Goal: Task Accomplishment & Management: Complete application form

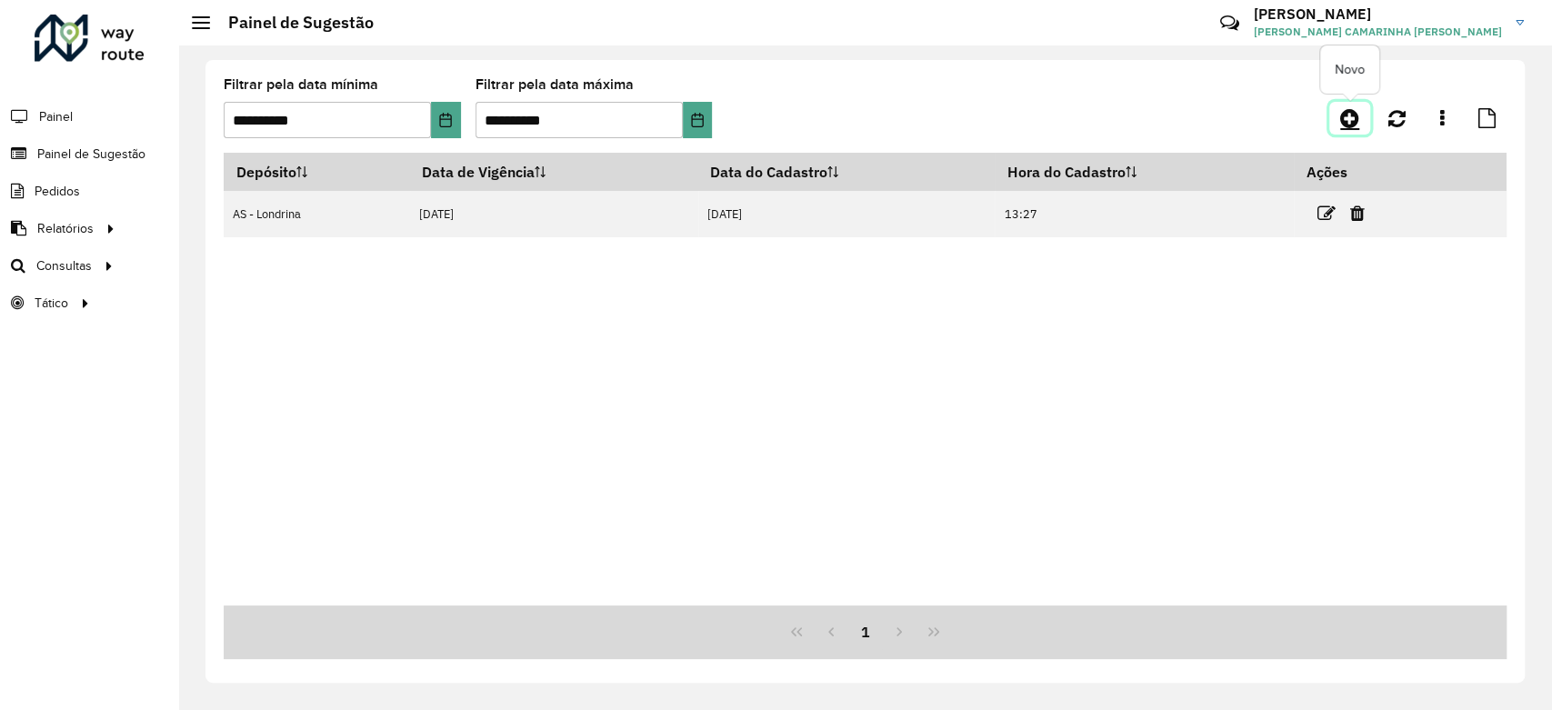
click at [1347, 120] on icon at bounding box center [1349, 118] width 19 height 22
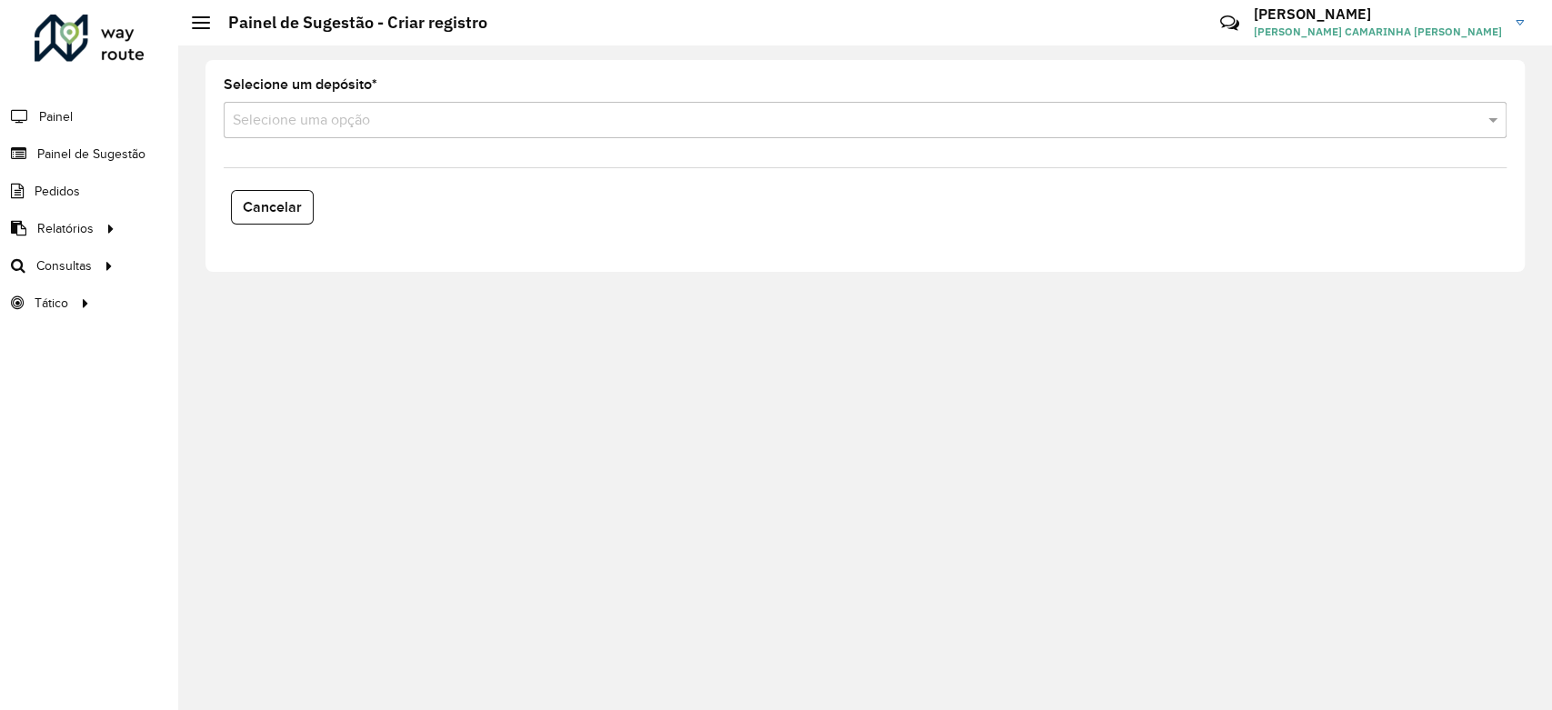
click at [364, 105] on div "Selecione uma opção" at bounding box center [865, 120] width 1283 height 36
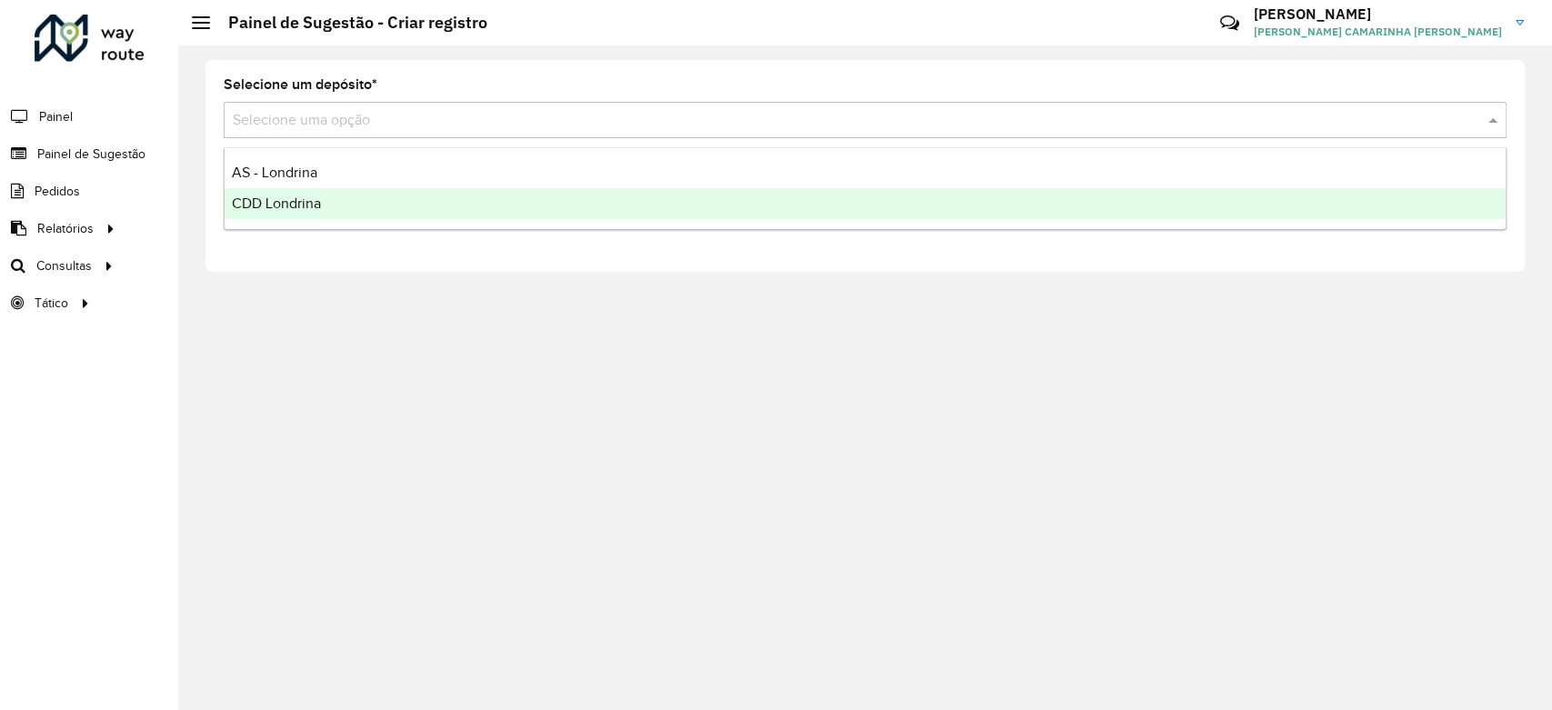
click at [302, 196] on span "CDD Londrina" at bounding box center [276, 202] width 89 height 15
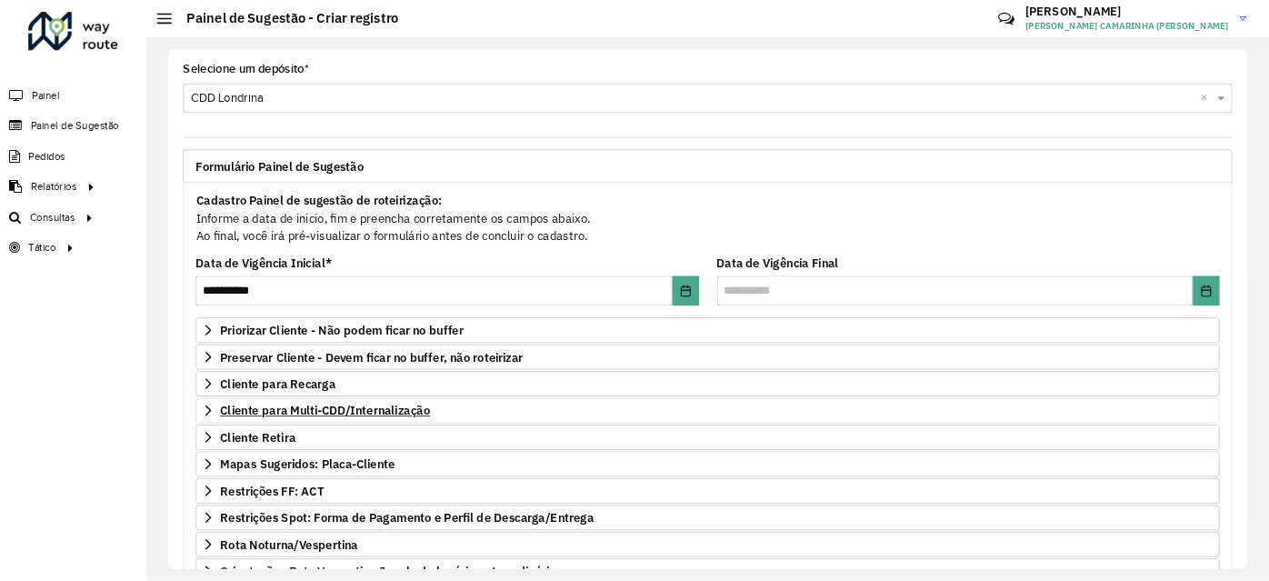
scroll to position [192, 0]
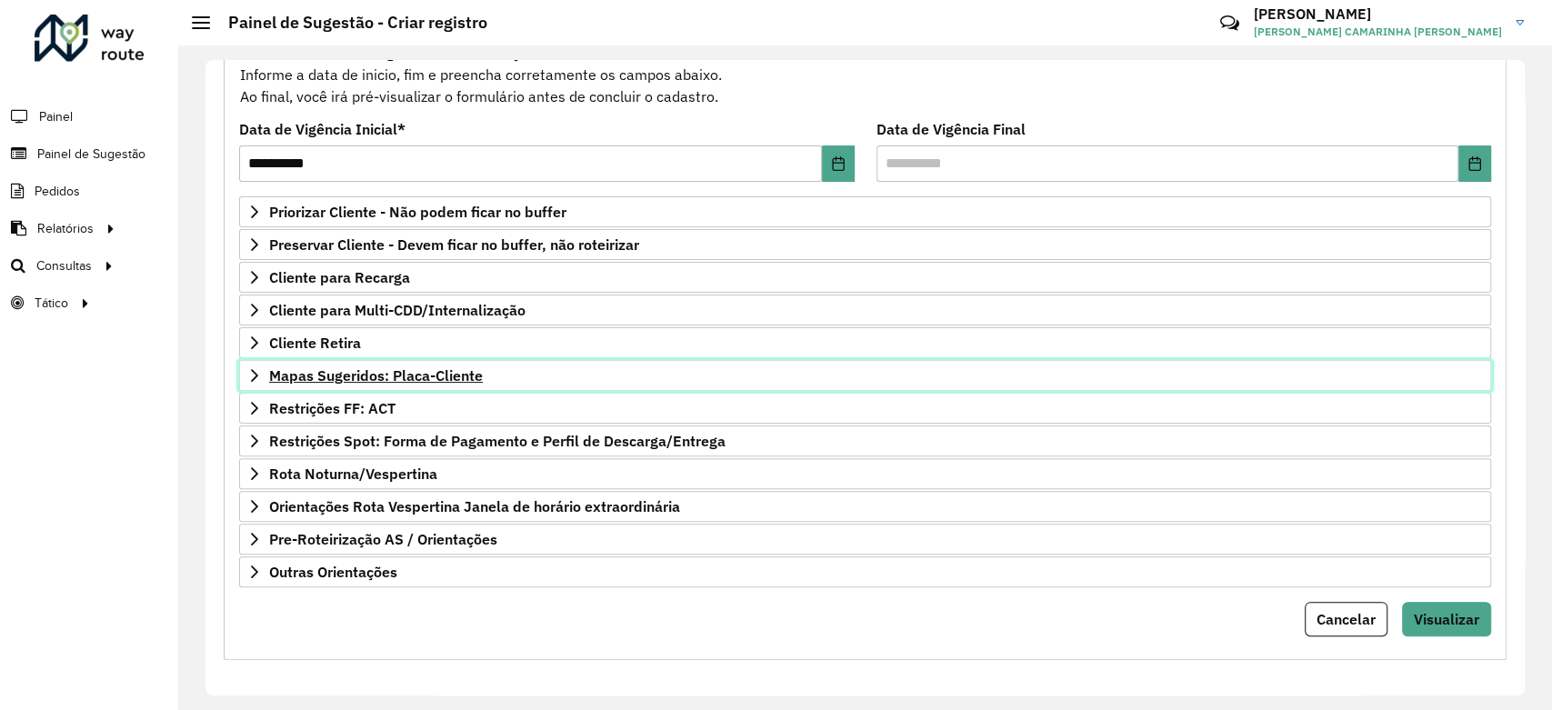
click at [450, 362] on link "Mapas Sugeridos: Placa-Cliente" at bounding box center [865, 375] width 1252 height 31
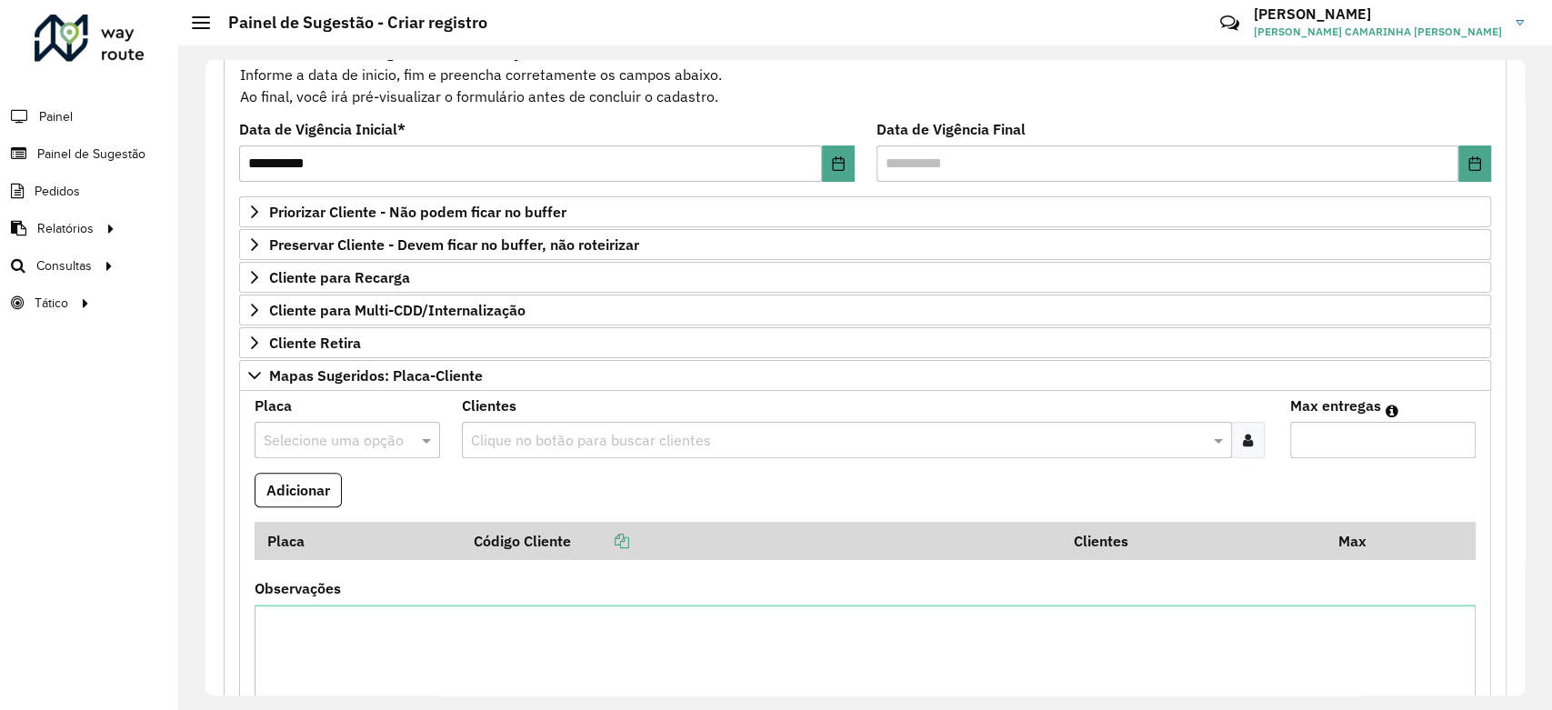
click at [360, 449] on div "Selecione uma opção" at bounding box center [347, 440] width 185 height 36
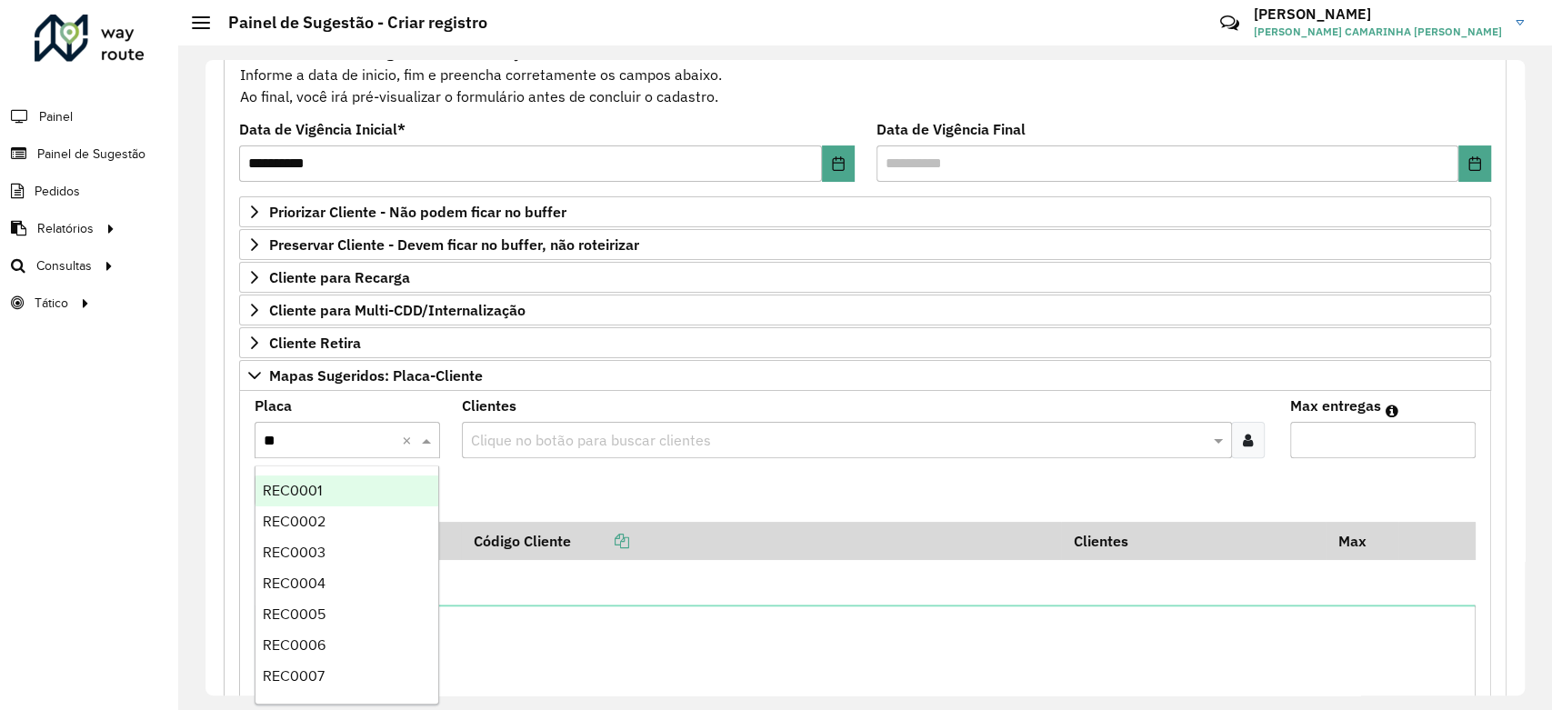
type input "***"
click at [345, 490] on div "REC0001" at bounding box center [346, 491] width 183 height 31
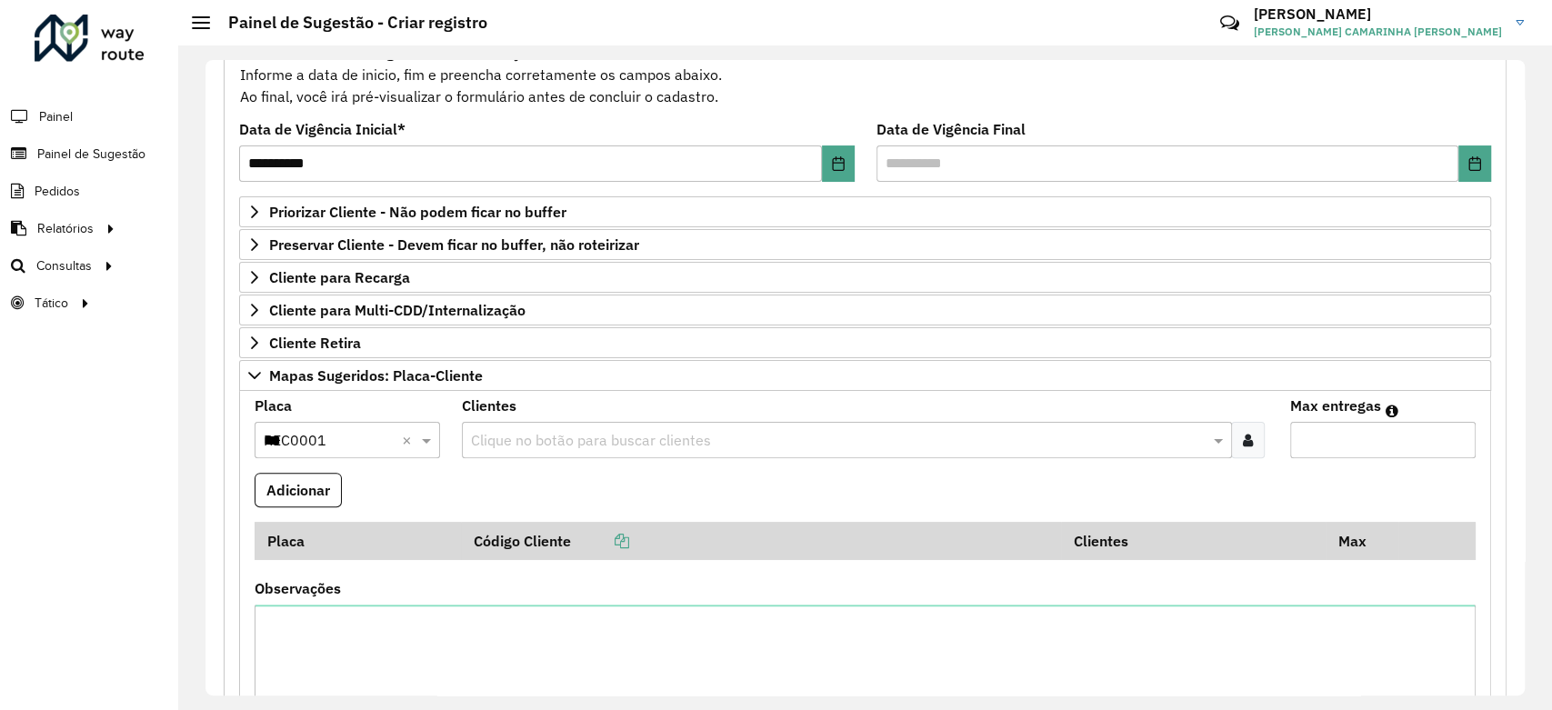
click at [520, 432] on input "text" at bounding box center [837, 441] width 743 height 22
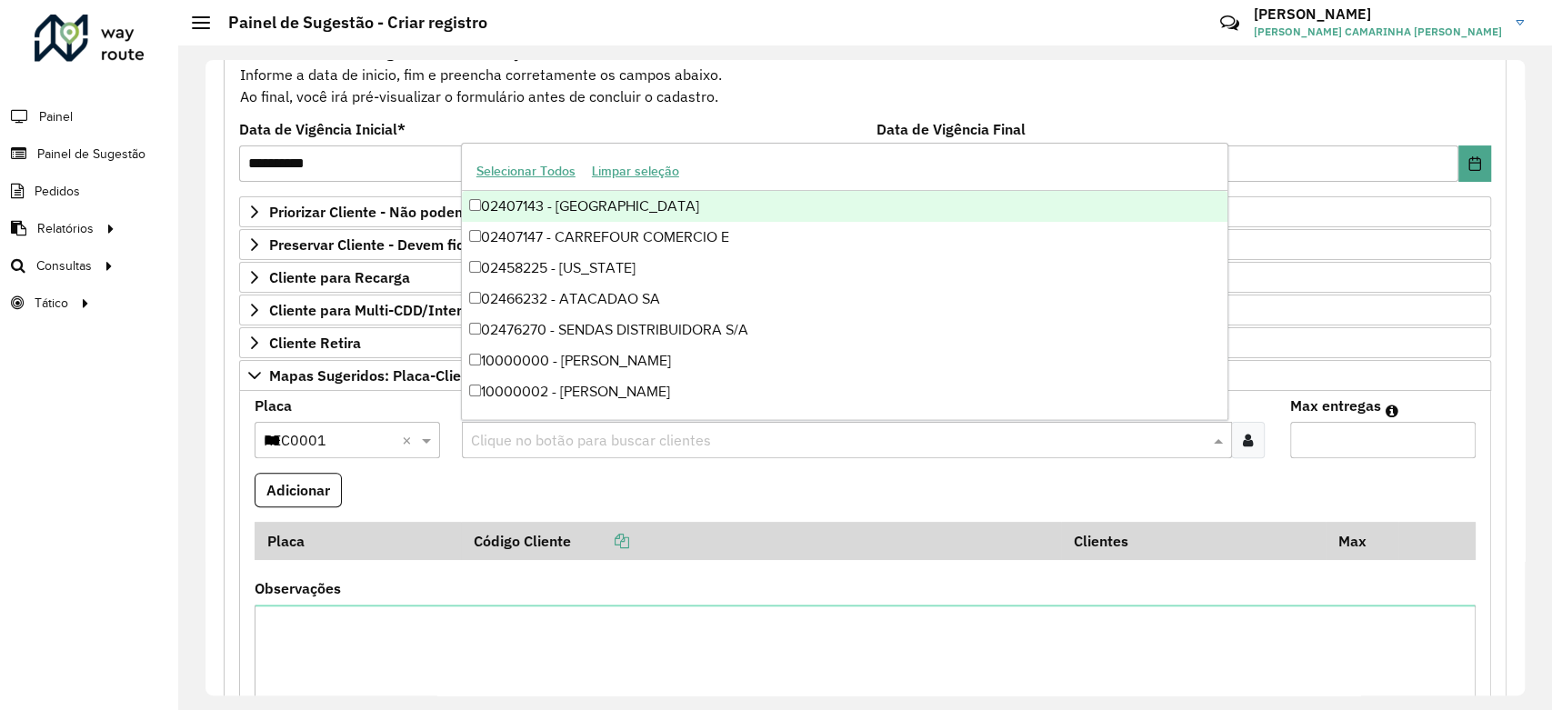
paste input "*****"
type input "*****"
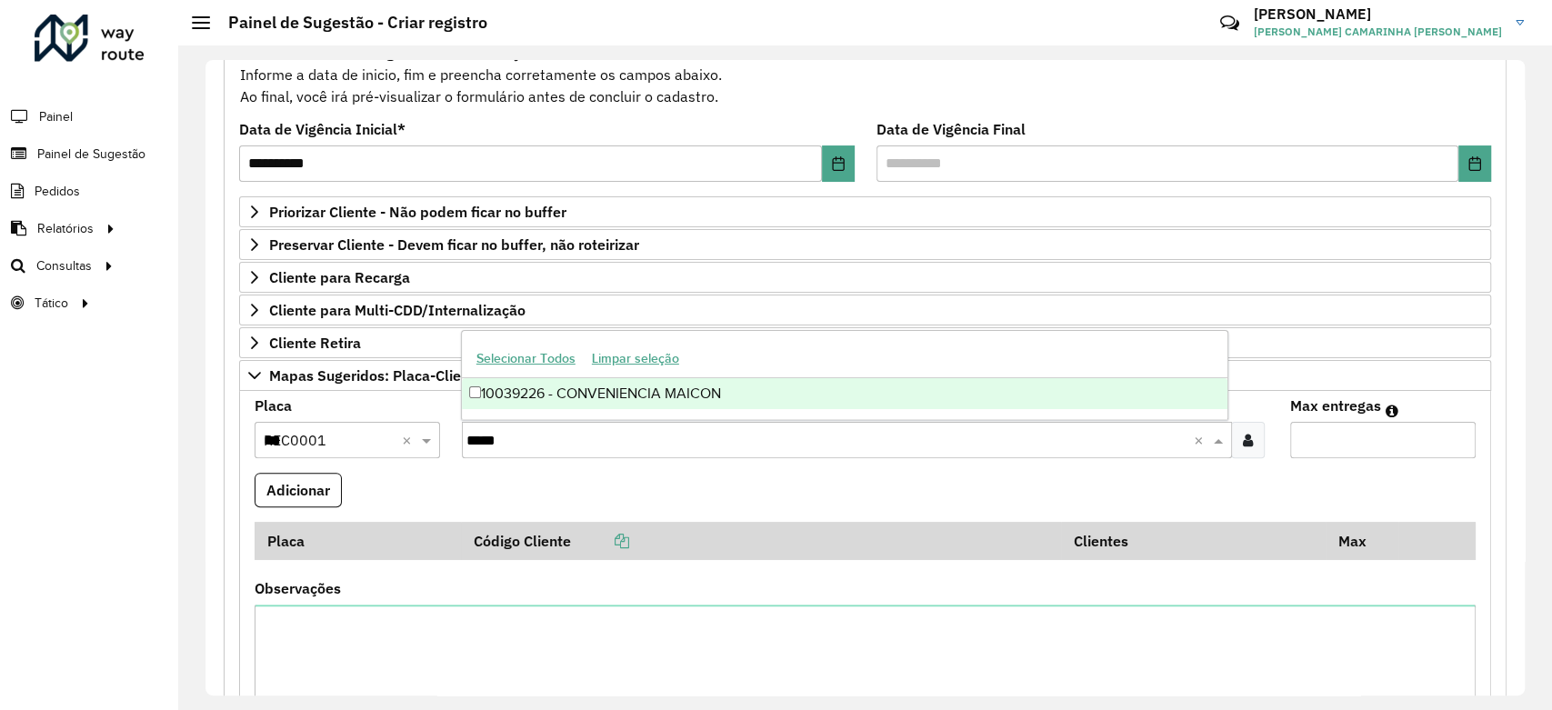
click at [696, 386] on div "10039226 - CONVENIENCIA MAICON" at bounding box center [845, 393] width 766 height 31
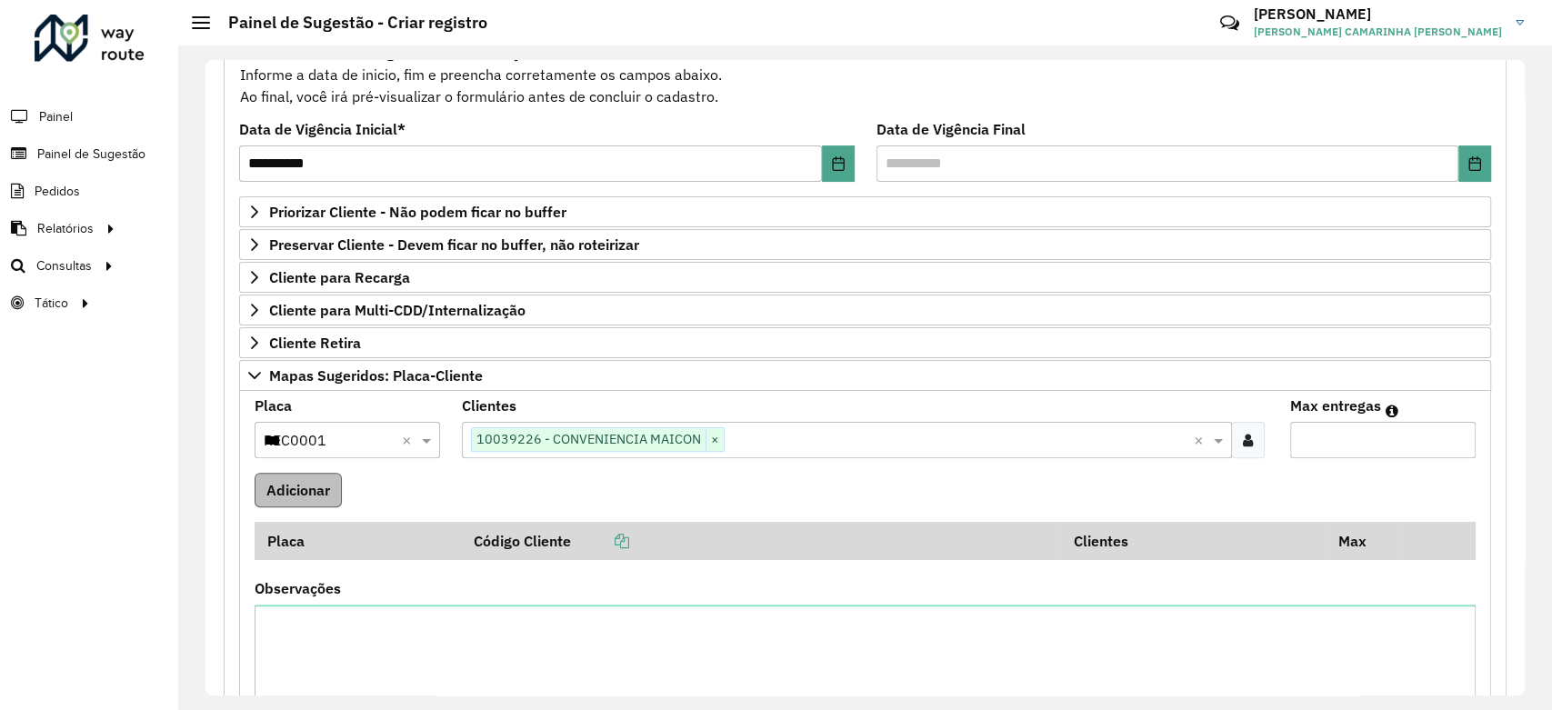
type input "*"
click at [290, 493] on button "Adicionar" at bounding box center [298, 490] width 87 height 35
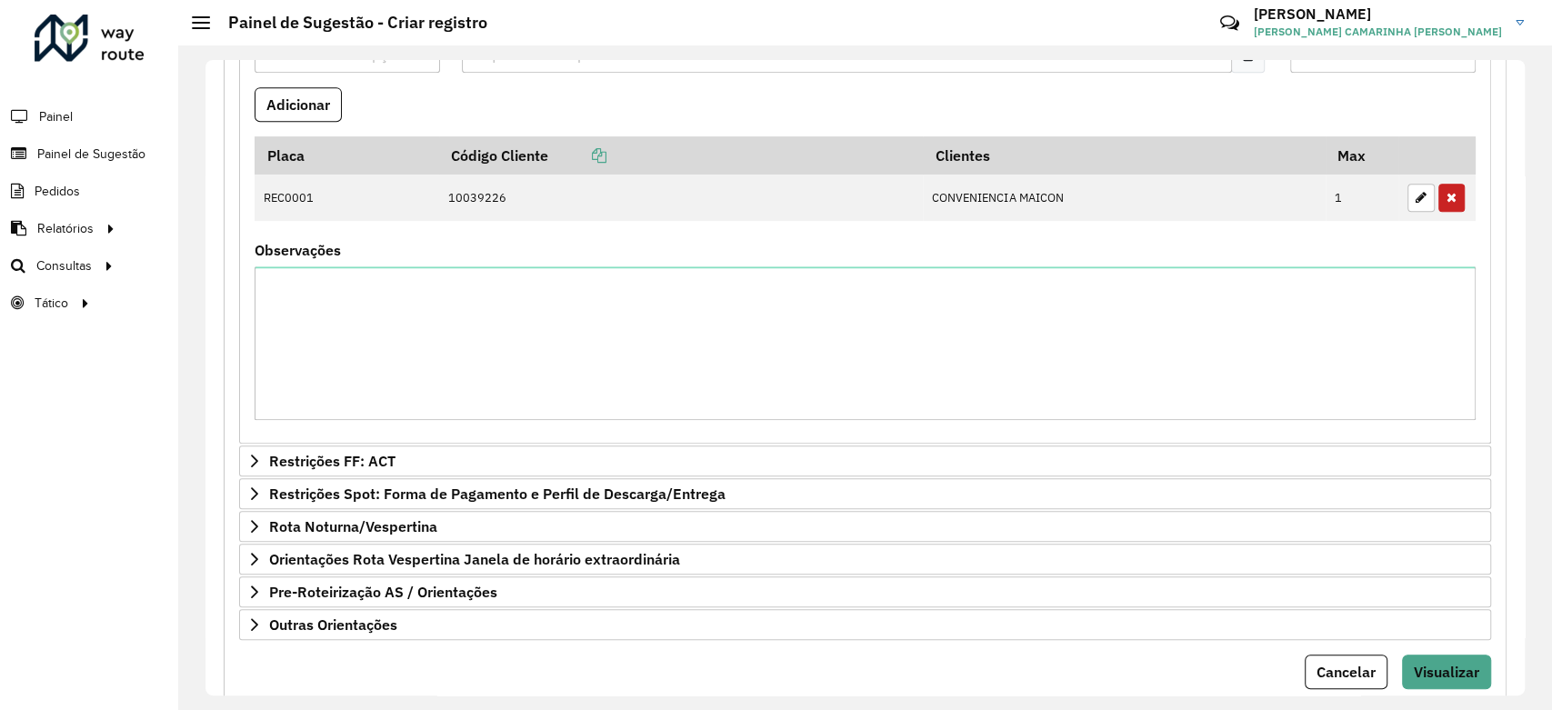
scroll to position [631, 0]
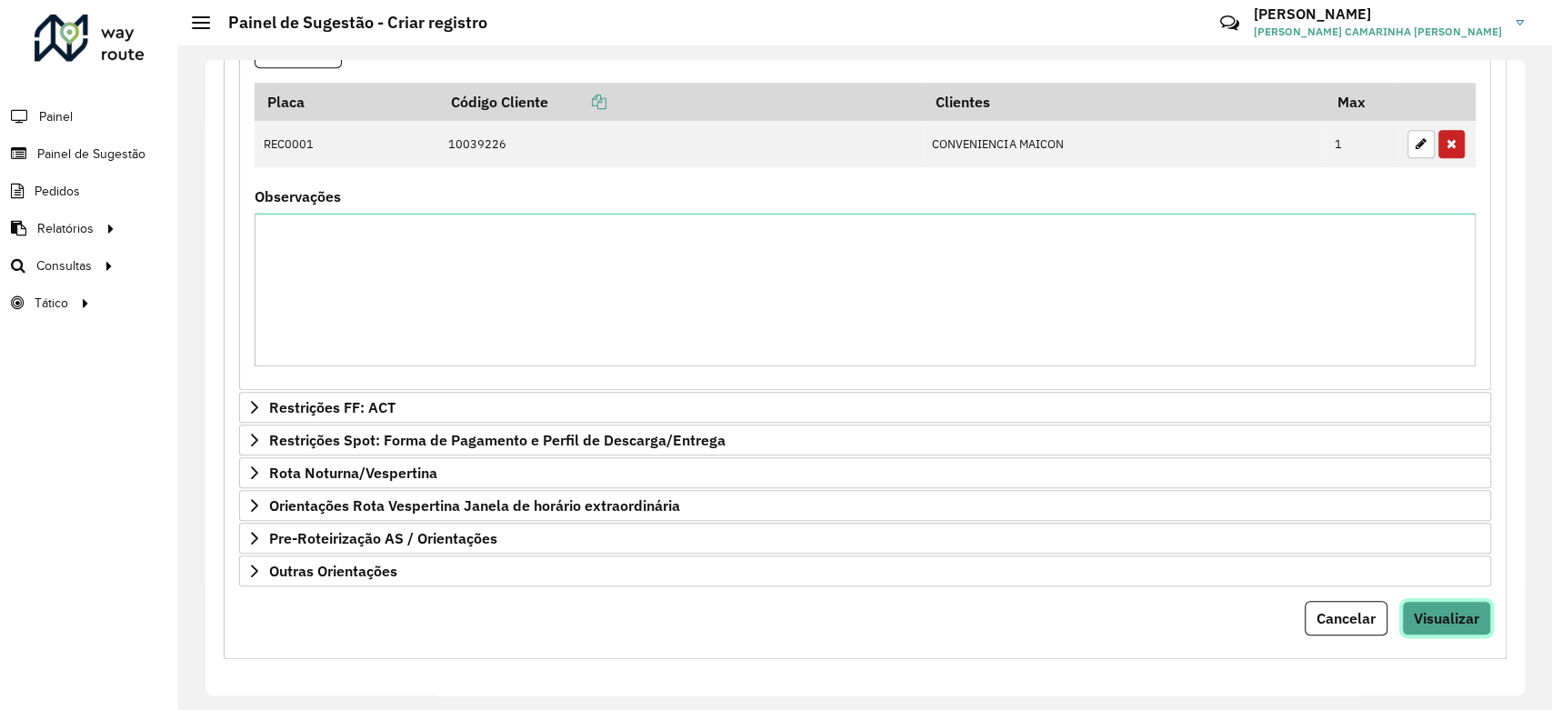
click at [1434, 621] on span "Visualizar" at bounding box center [1446, 618] width 65 height 18
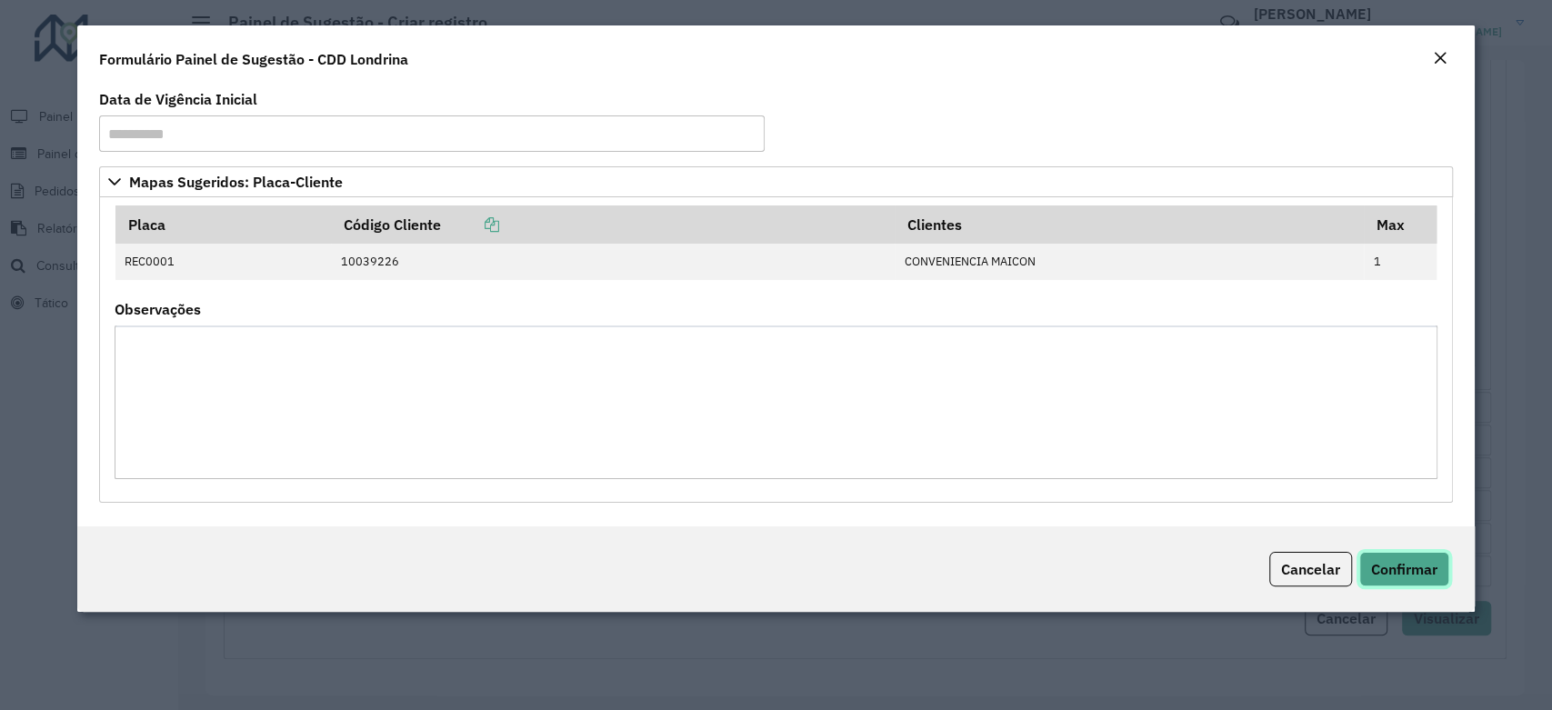
click at [1397, 576] on span "Confirmar" at bounding box center [1404, 569] width 66 height 18
